Goal: Information Seeking & Learning: Learn about a topic

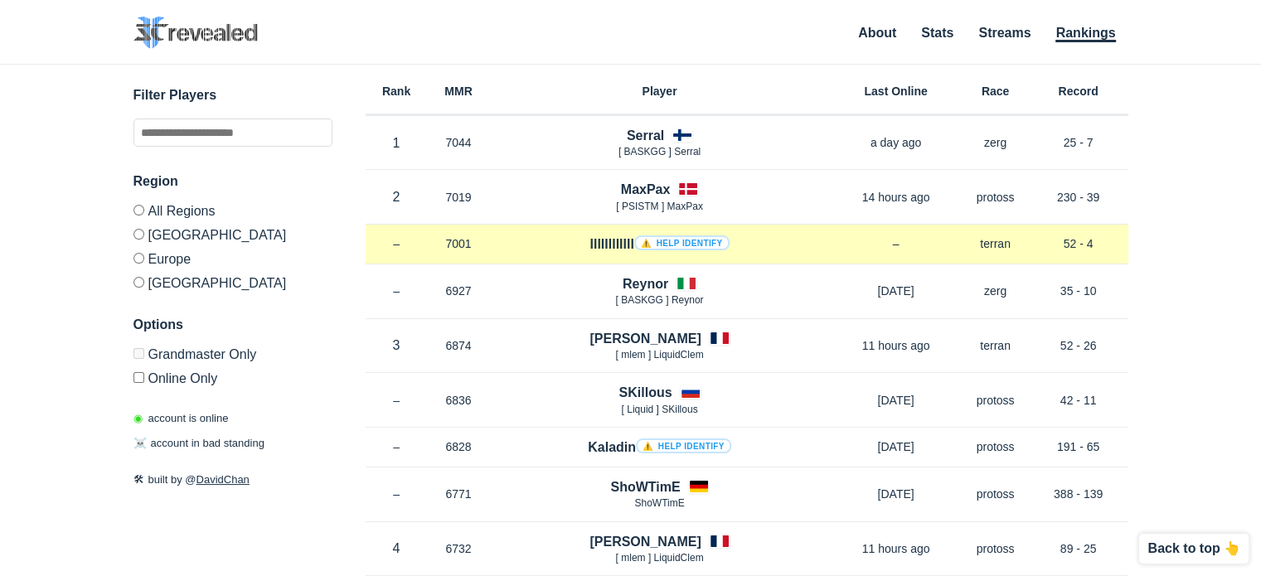
click at [697, 240] on link "⚠️ Help identify" at bounding box center [681, 242] width 95 height 15
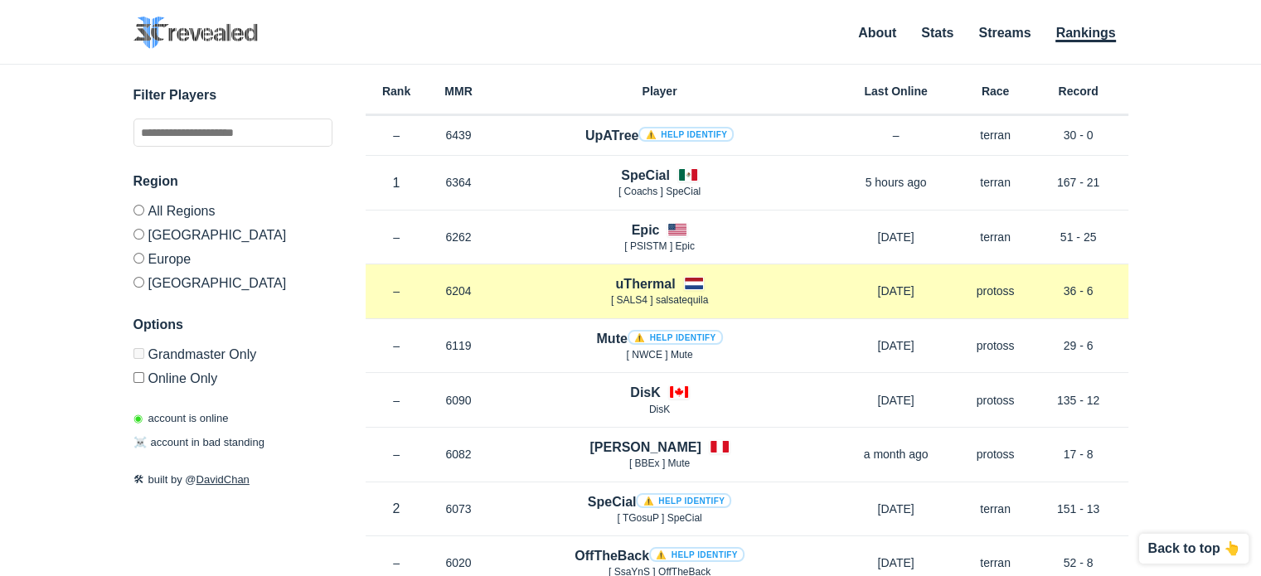
click at [646, 281] on h4 "uThermal" at bounding box center [645, 283] width 60 height 19
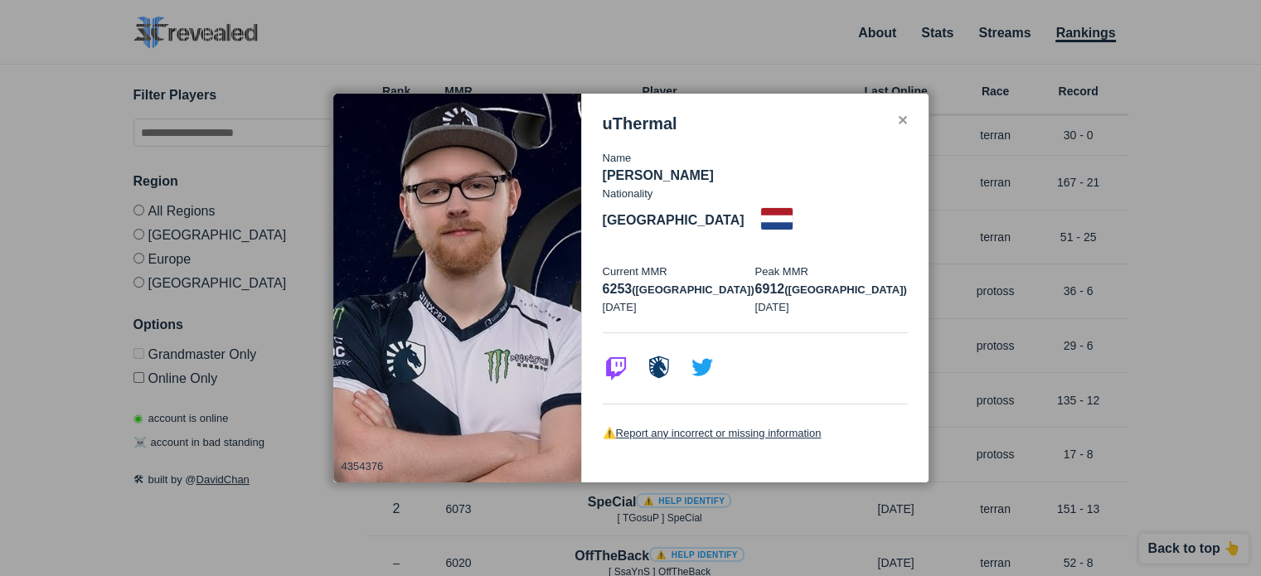
click at [902, 125] on div "✕" at bounding box center [902, 120] width 11 height 13
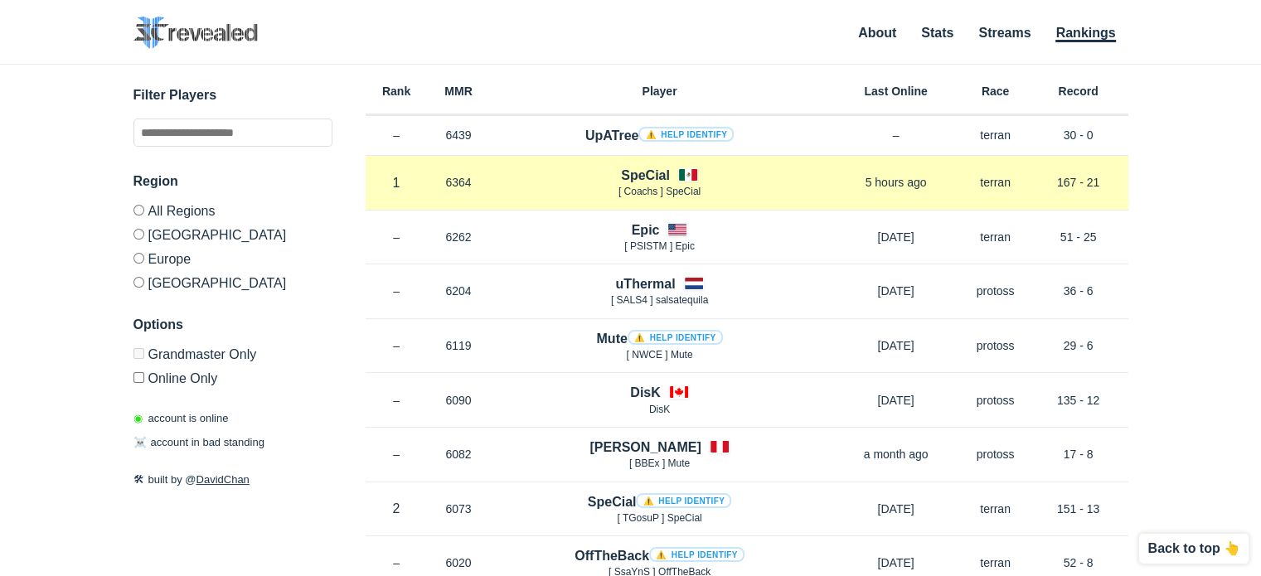
click at [642, 169] on h4 "SpeCial" at bounding box center [645, 175] width 49 height 19
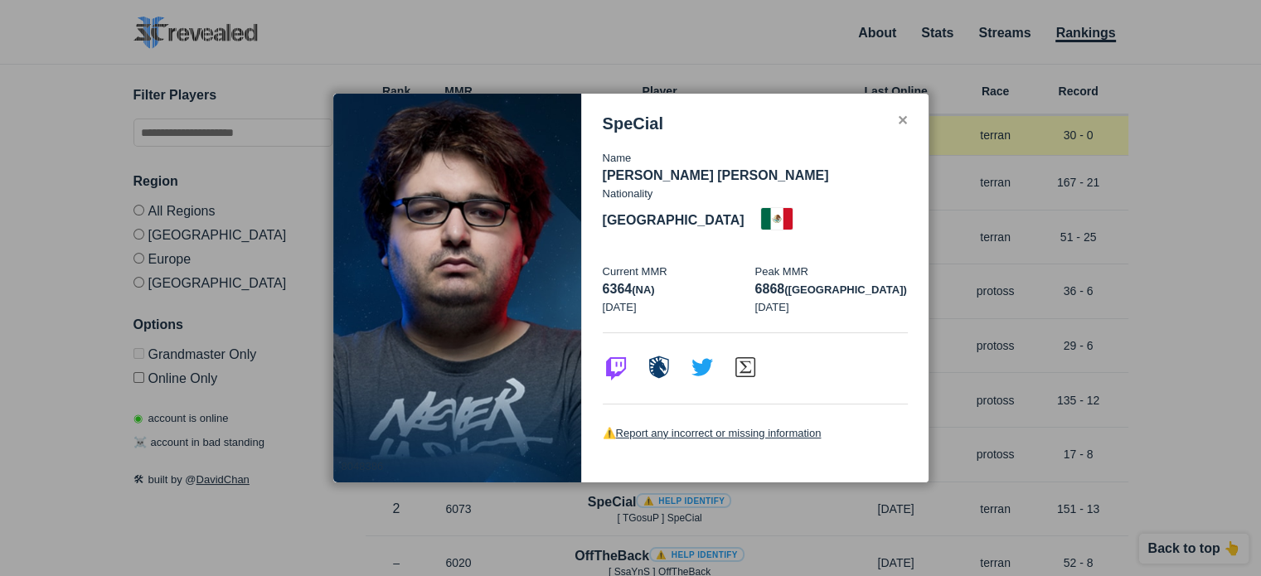
click at [903, 128] on div "✕" at bounding box center [902, 120] width 11 height 13
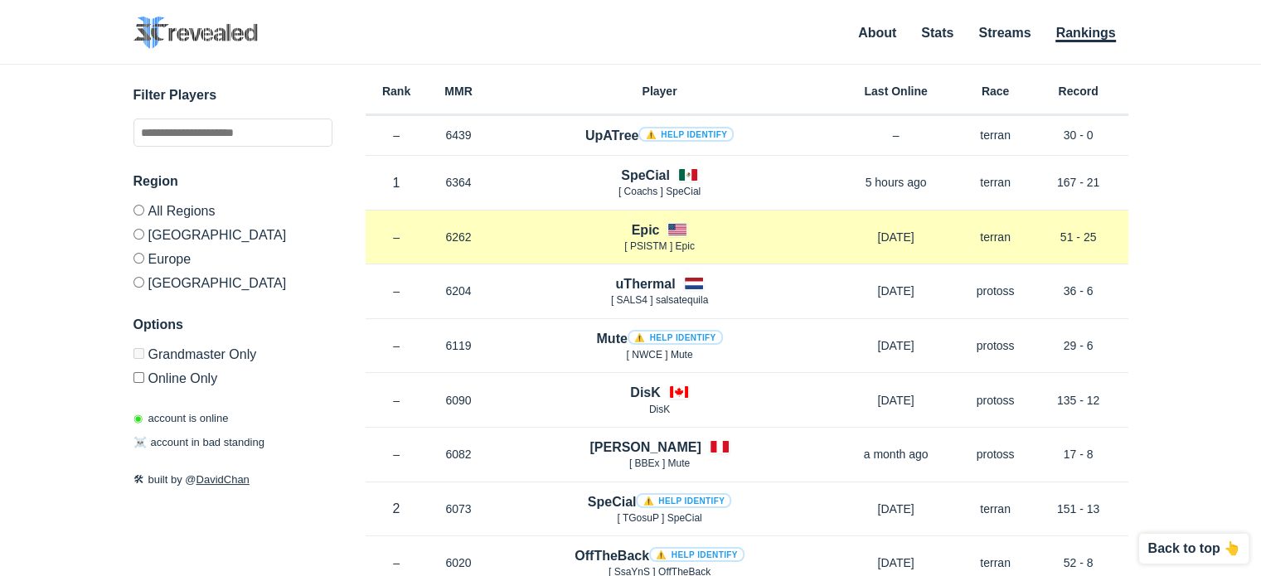
click at [641, 225] on h4 "Epic" at bounding box center [646, 229] width 28 height 19
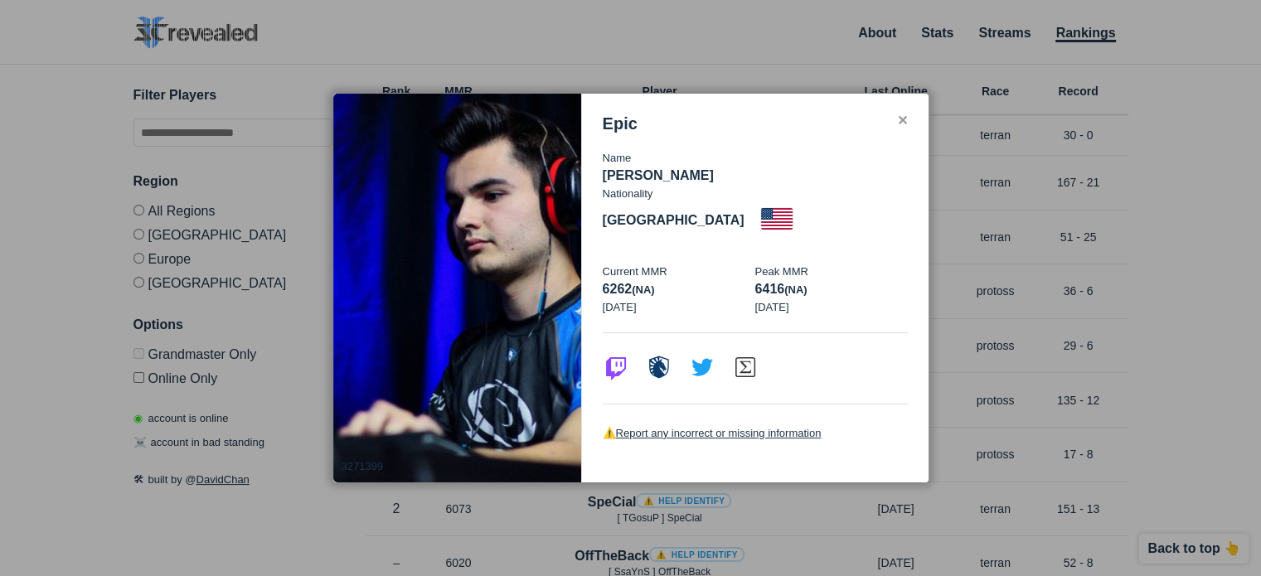
click at [898, 128] on div "✕" at bounding box center [902, 120] width 11 height 13
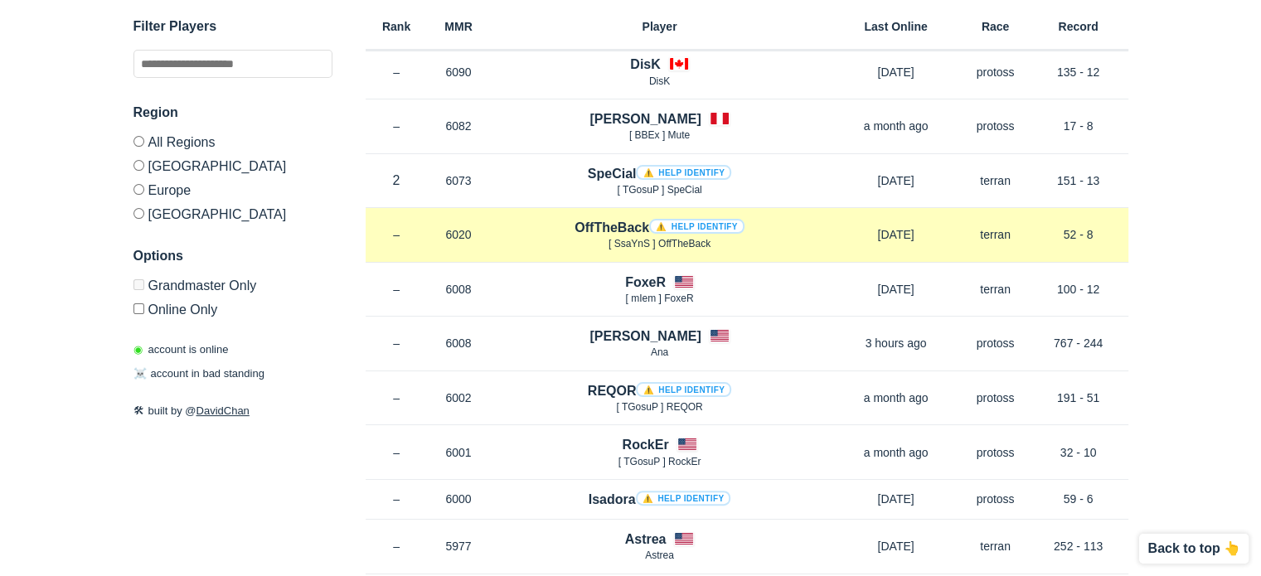
scroll to position [332, 0]
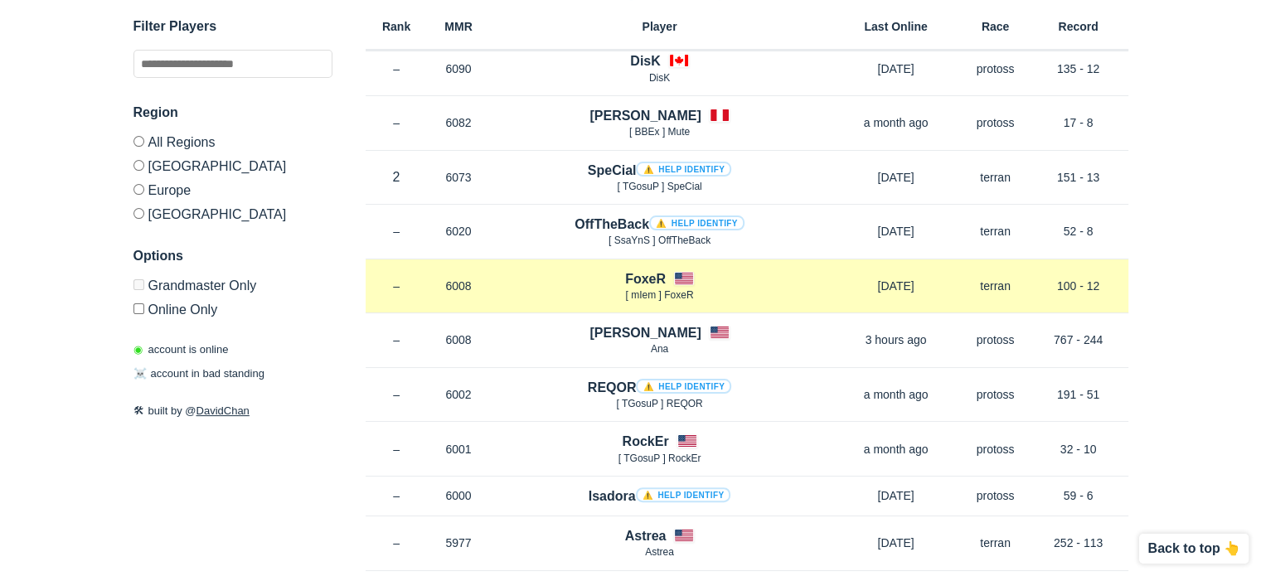
click at [642, 275] on h4 "FoxeR" at bounding box center [645, 278] width 41 height 19
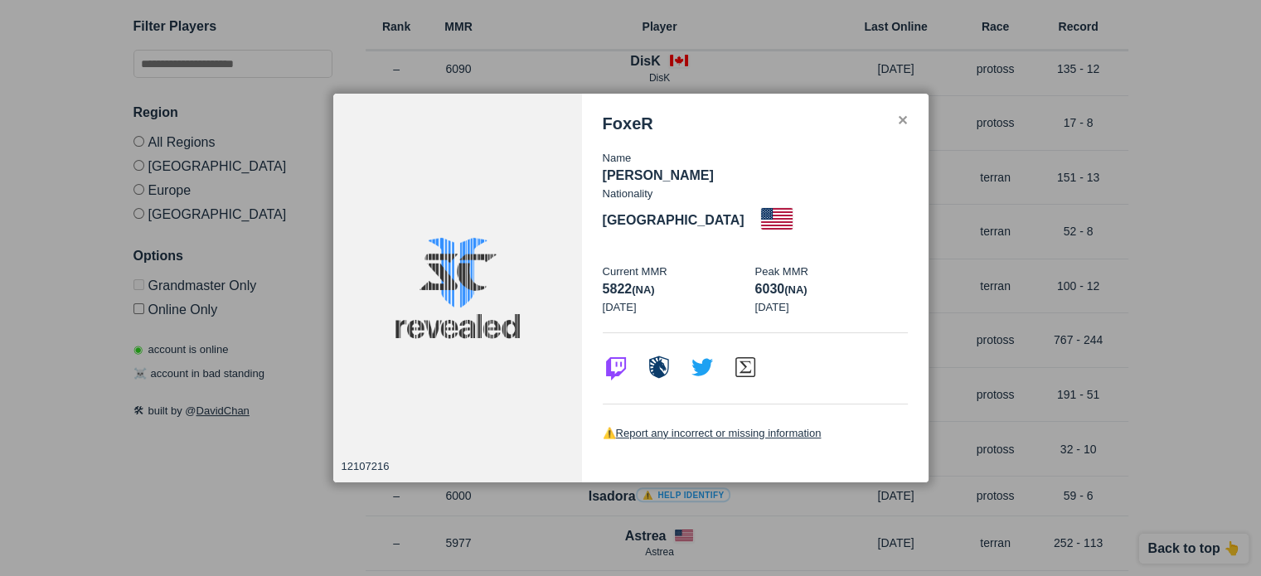
click at [902, 128] on div "✕" at bounding box center [902, 120] width 11 height 13
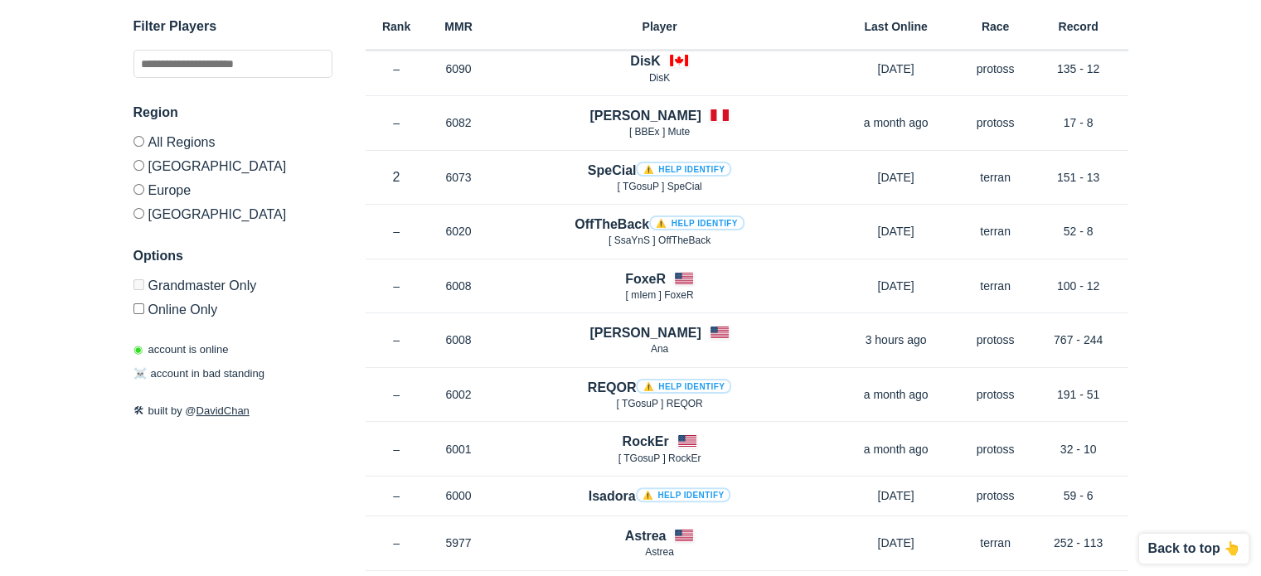
click at [174, 191] on label "Europe" at bounding box center [232, 189] width 199 height 24
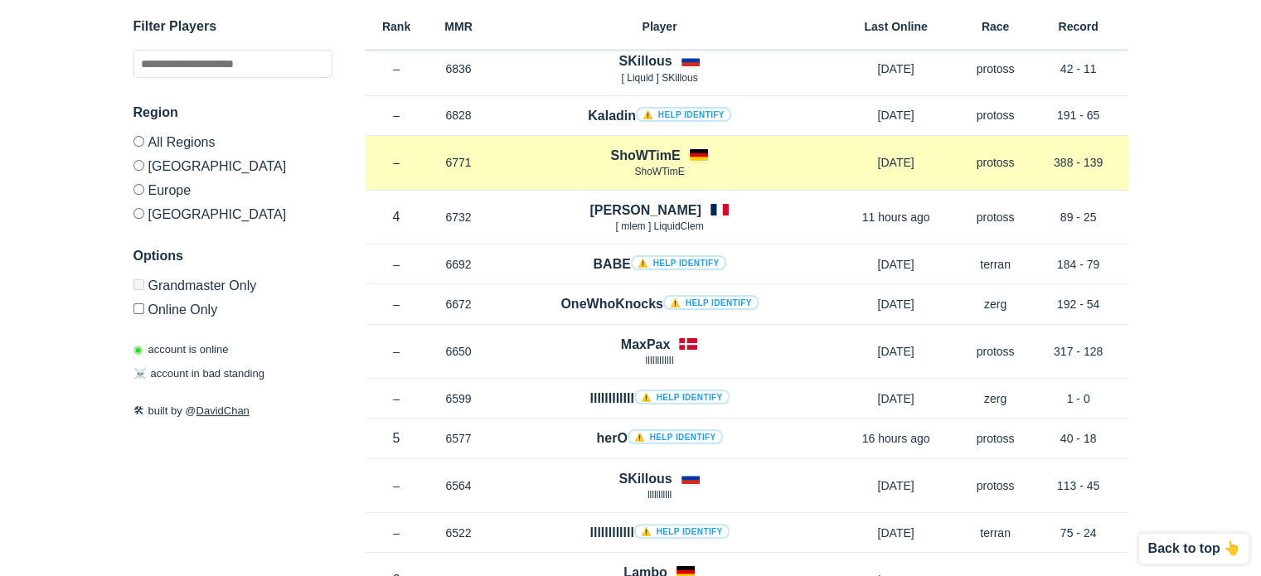
click at [650, 148] on h4 "ShoWTimE" at bounding box center [645, 155] width 70 height 19
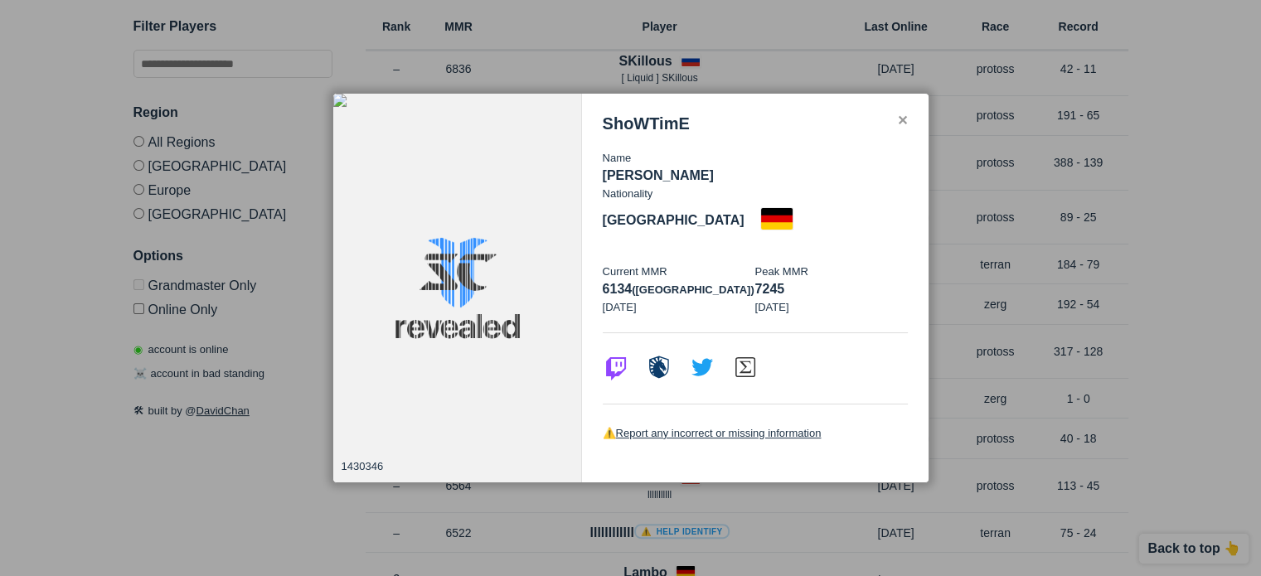
click at [900, 128] on div "✕" at bounding box center [902, 120] width 11 height 13
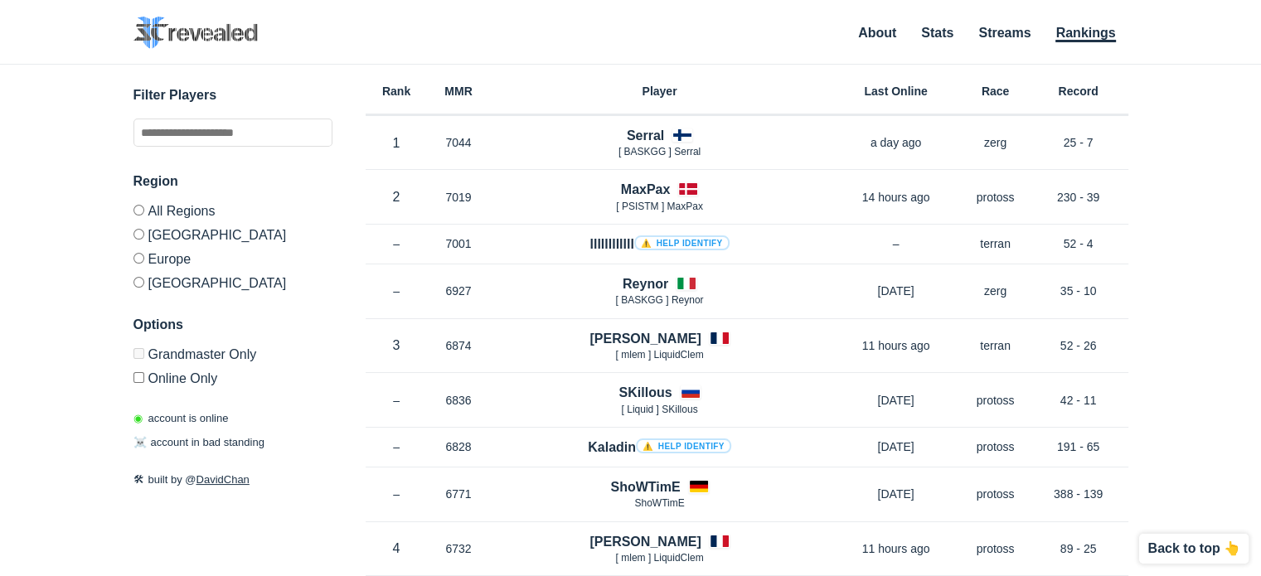
click at [650, 133] on h4 "Serral" at bounding box center [645, 135] width 37 height 19
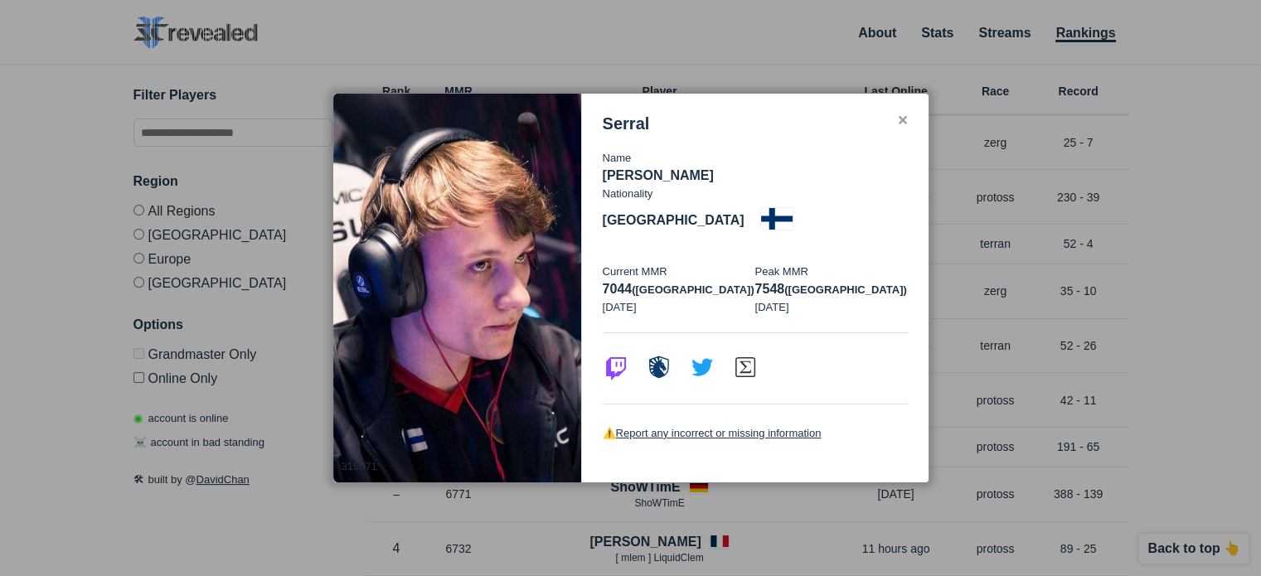
click at [898, 128] on div "✕" at bounding box center [902, 120] width 11 height 13
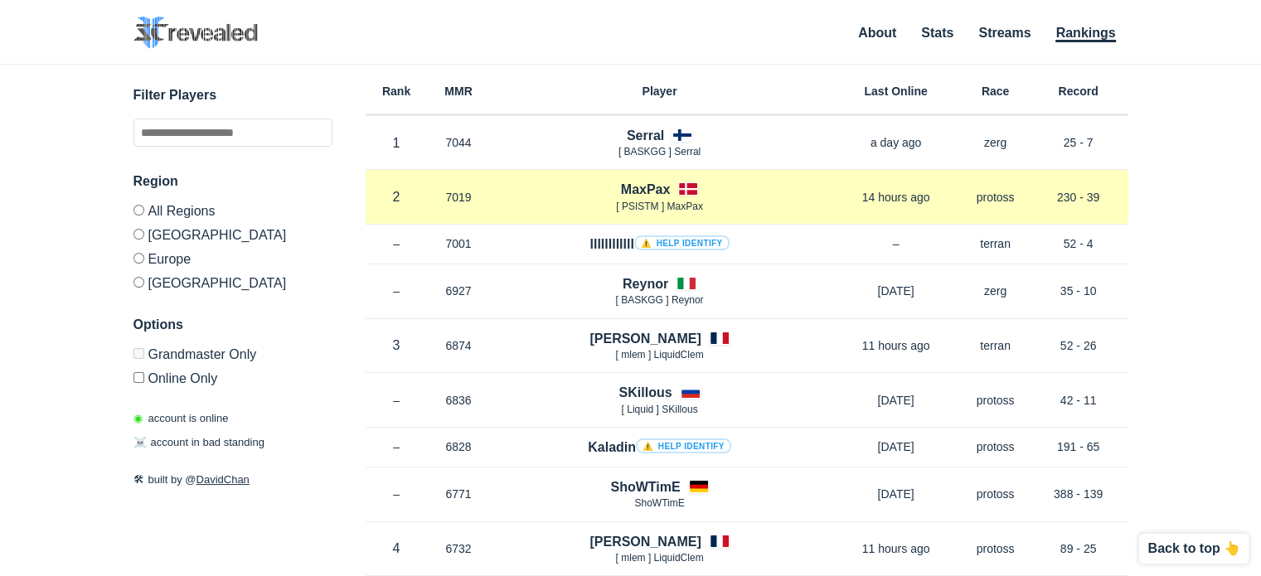
click at [650, 186] on h4 "MaxPax" at bounding box center [646, 189] width 50 height 19
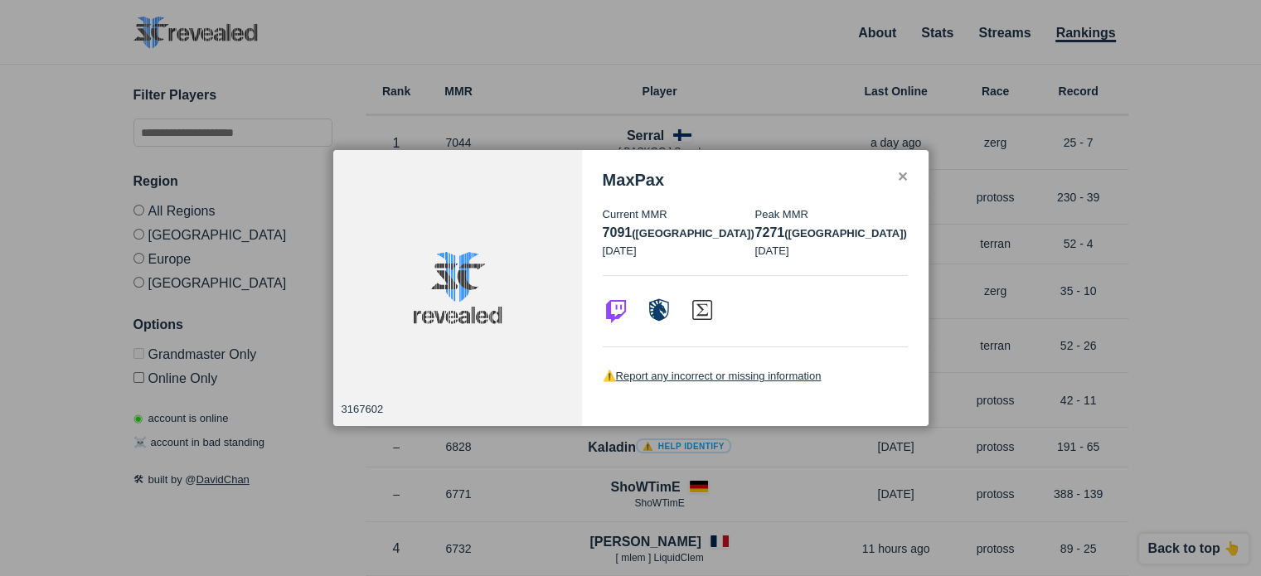
click at [900, 178] on div "✕" at bounding box center [902, 177] width 11 height 13
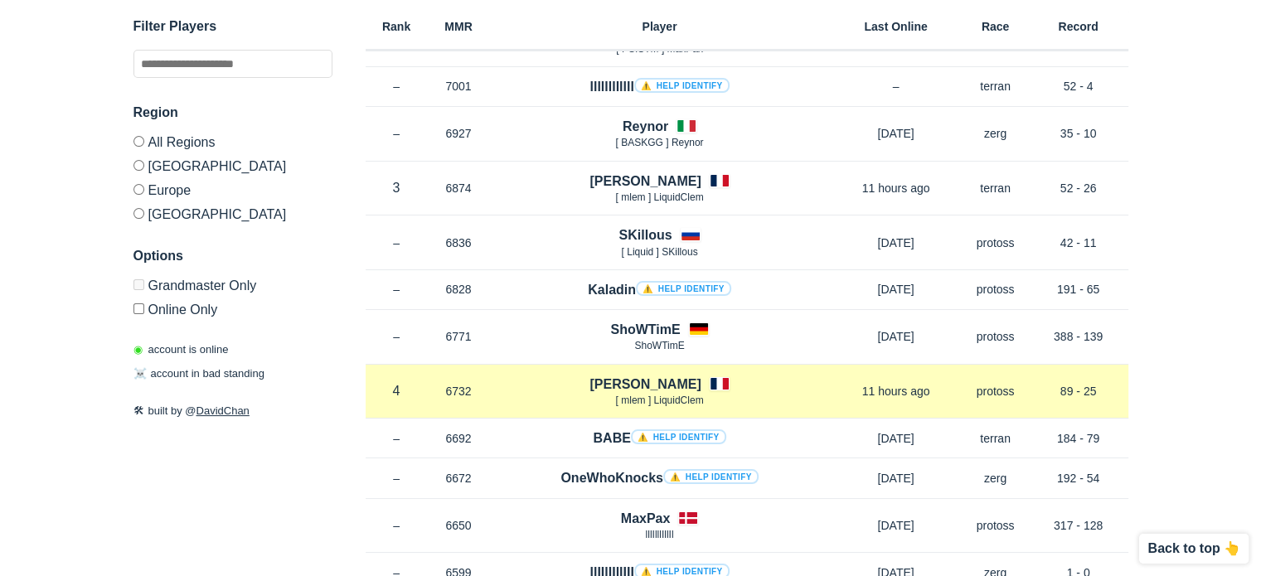
scroll to position [166, 0]
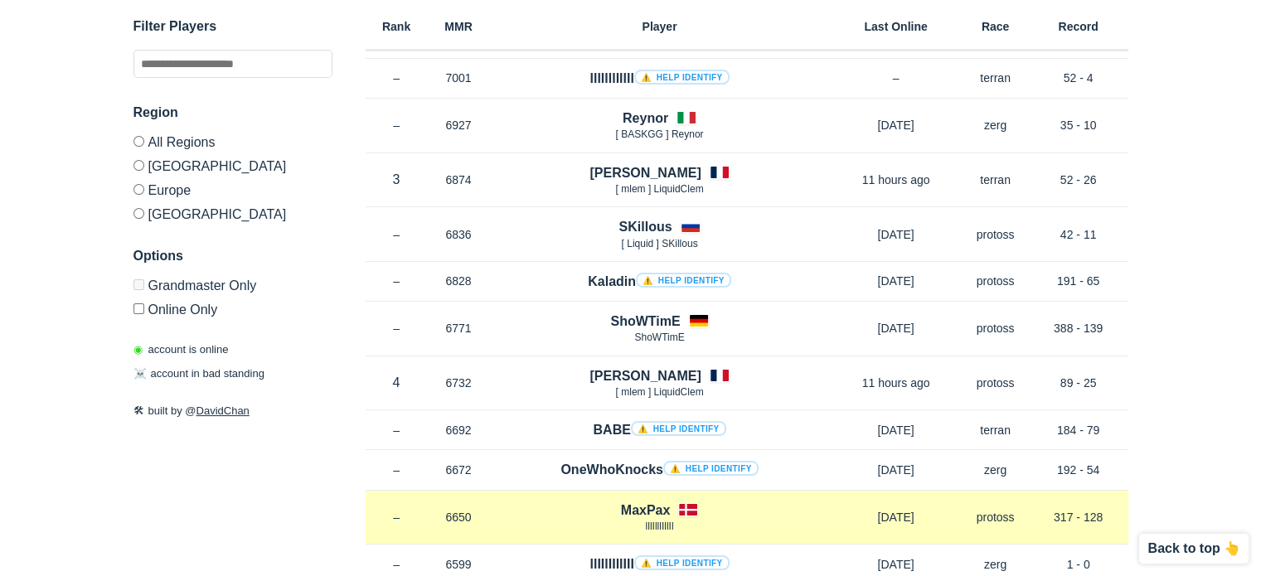
click at [648, 505] on h4 "MaxPax" at bounding box center [646, 510] width 50 height 19
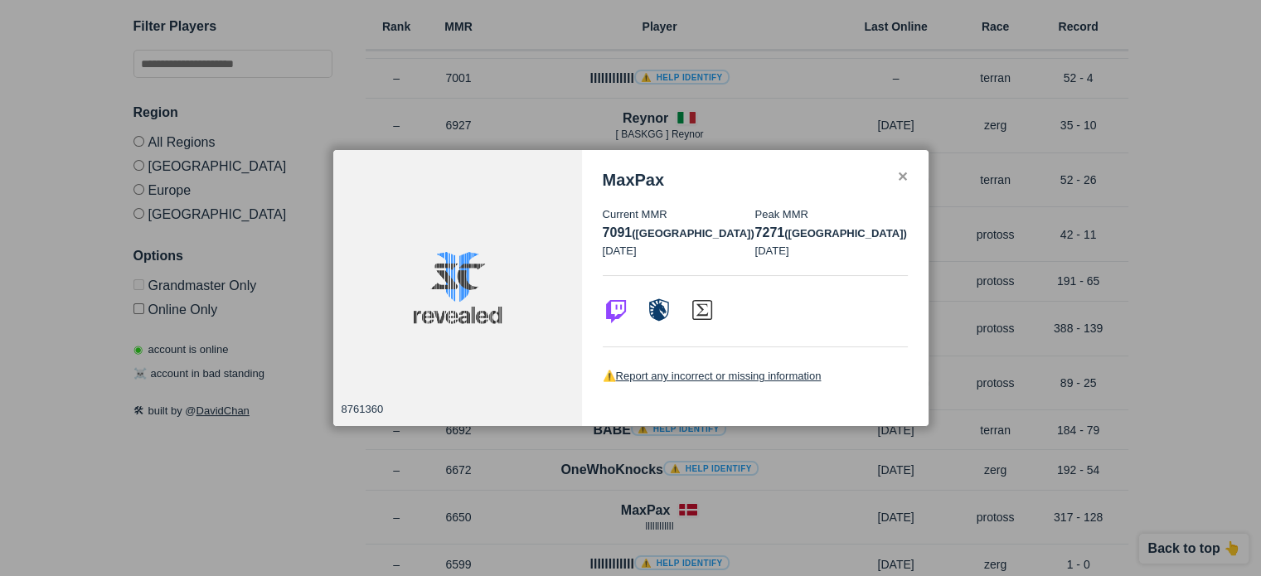
click at [902, 177] on div "✕" at bounding box center [902, 177] width 11 height 13
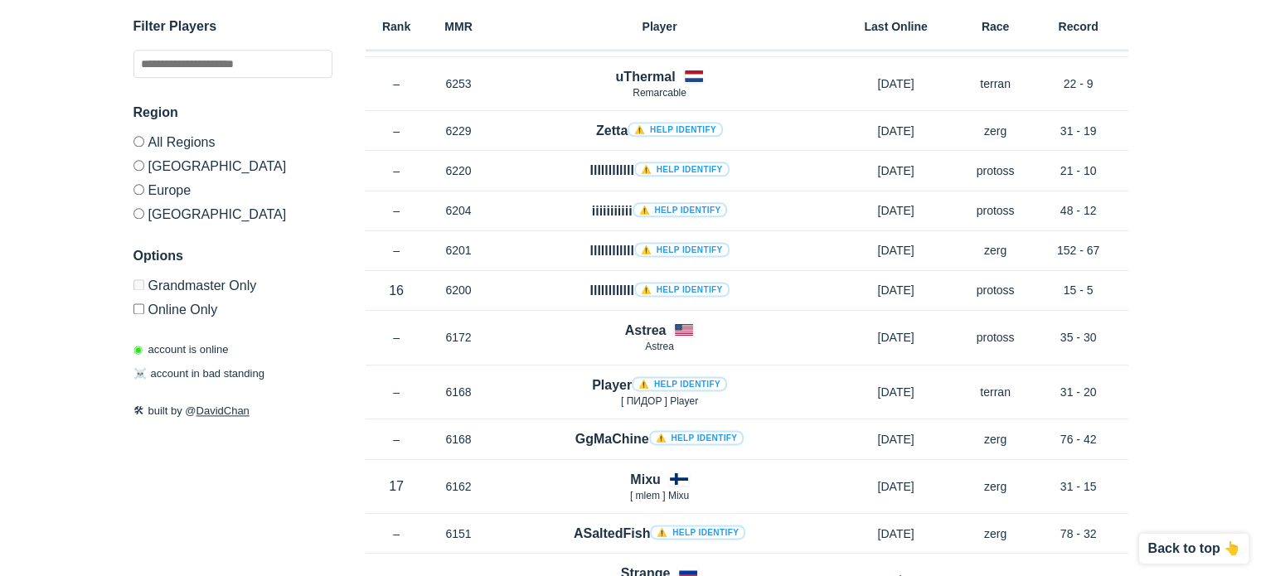
scroll to position [2155, 0]
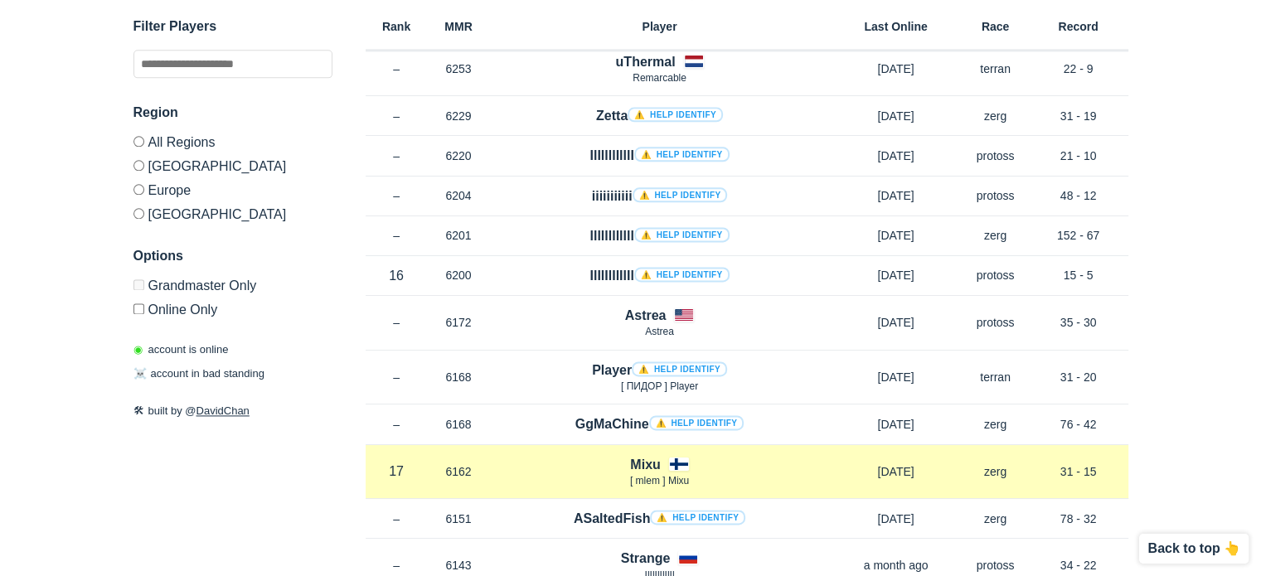
click at [642, 455] on h4 "Mixu" at bounding box center [645, 464] width 30 height 19
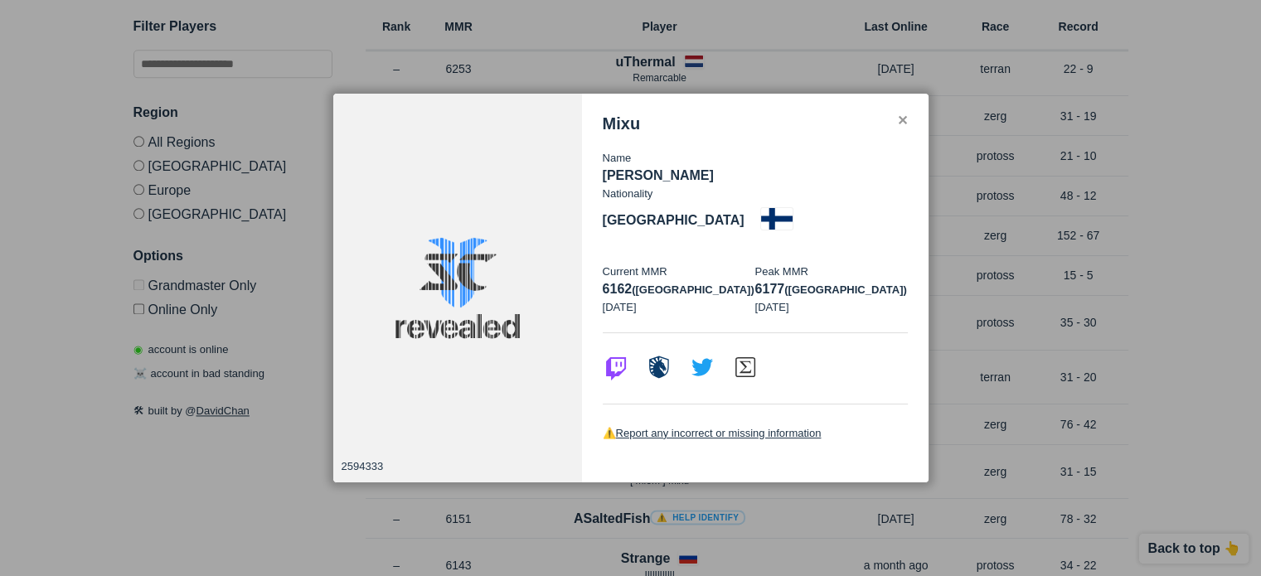
click at [900, 128] on div "✕" at bounding box center [902, 120] width 11 height 13
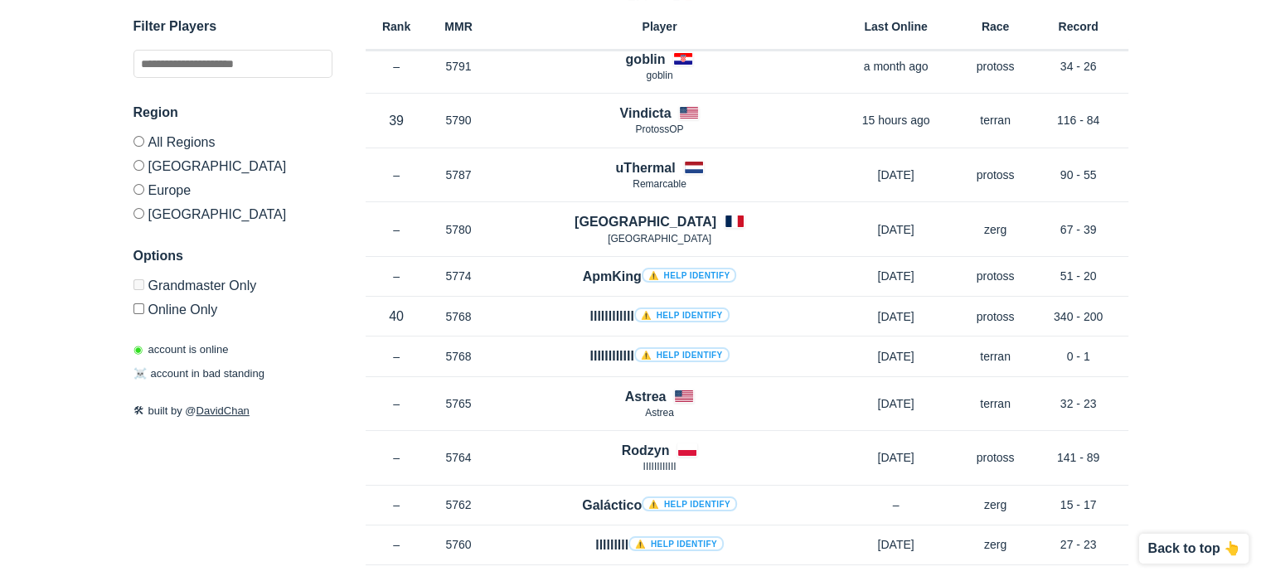
scroll to position [6465, 0]
